Goal: Transaction & Acquisition: Download file/media

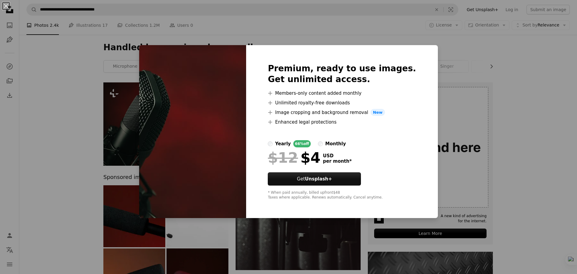
click at [108, 48] on div "An X shape Premium, ready to use images. Get unlimited access. A plus sign Memb…" at bounding box center [288, 137] width 577 height 274
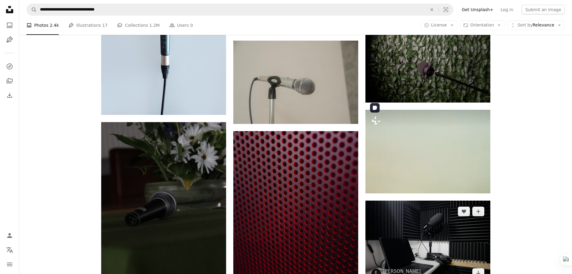
scroll to position [601, 0]
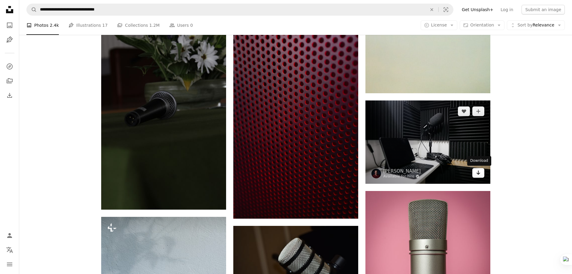
click at [480, 173] on icon "Download" at bounding box center [478, 172] width 4 height 4
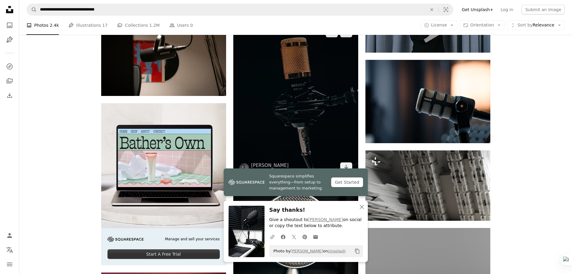
scroll to position [1001, 0]
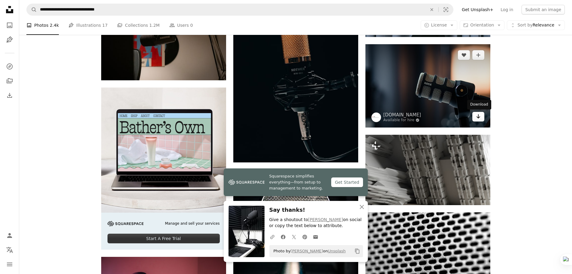
click at [481, 113] on icon "Arrow pointing down" at bounding box center [478, 116] width 5 height 7
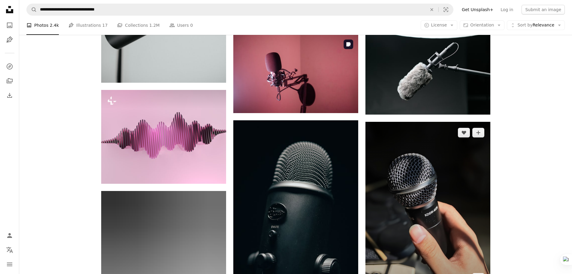
scroll to position [5607, 0]
